Goal: Navigation & Orientation: Go to known website

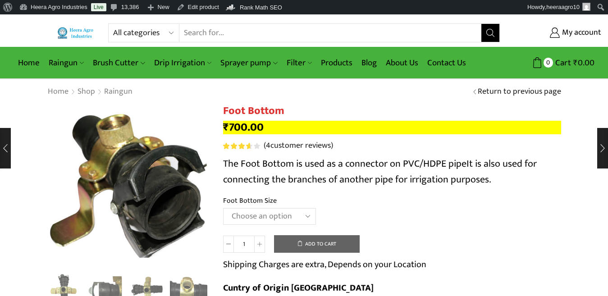
click at [29, 58] on link "Home" at bounding box center [29, 62] width 31 height 21
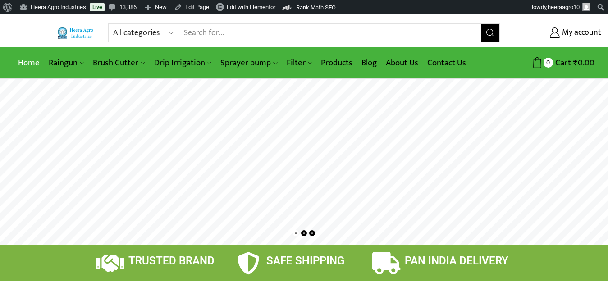
click at [30, 63] on link "Home" at bounding box center [29, 62] width 31 height 21
